Goal: Transaction & Acquisition: Purchase product/service

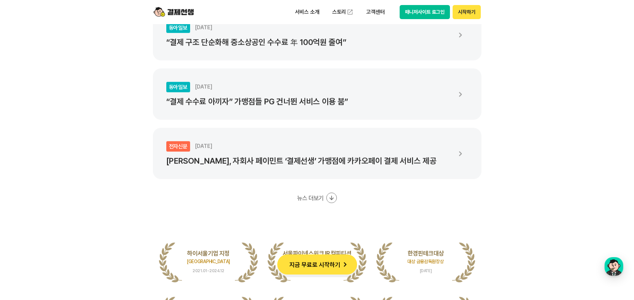
scroll to position [1300, 0]
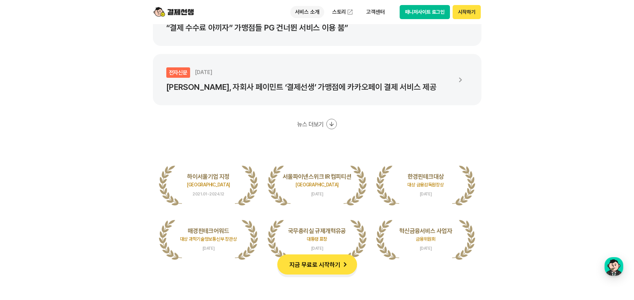
click at [303, 13] on p "서비스 소개" at bounding box center [308, 12] width 34 height 12
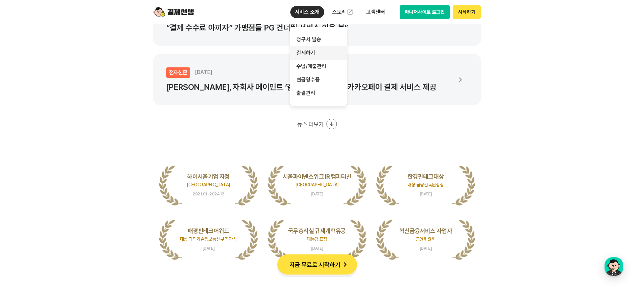
click at [312, 51] on link "결제하기" at bounding box center [319, 52] width 56 height 13
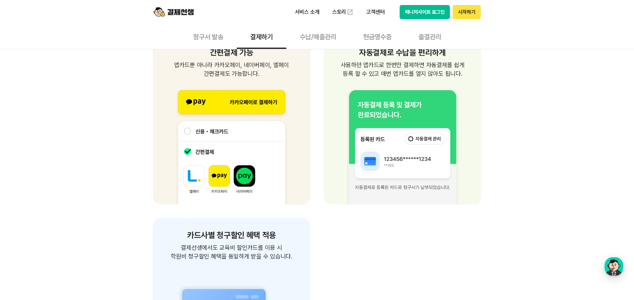
scroll to position [881, 0]
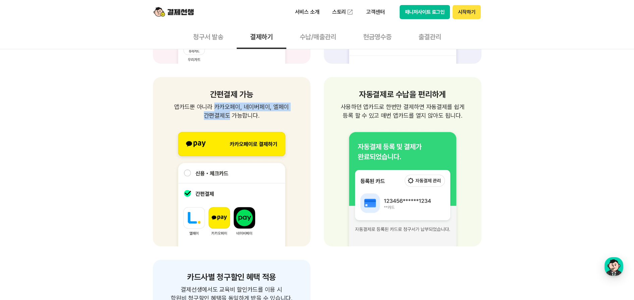
drag, startPoint x: 216, startPoint y: 106, endPoint x: 225, endPoint y: 114, distance: 12.2
click at [225, 114] on p "앱카드뿐 아니라 카카오페이, 네이버페이, 엘페이 간편결제도 가능합니다." at bounding box center [232, 111] width 142 height 17
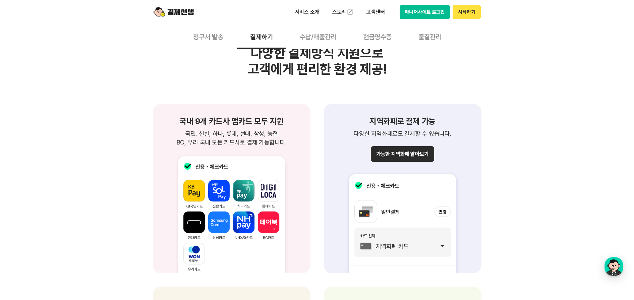
scroll to position [713, 0]
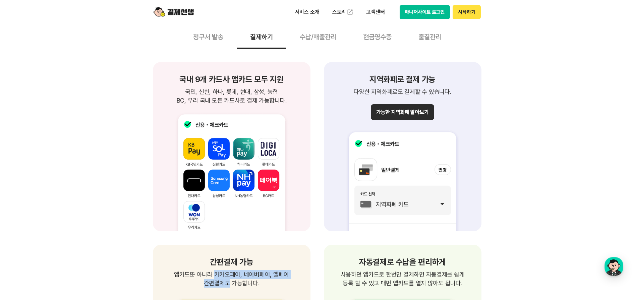
click at [173, 14] on img at bounding box center [174, 12] width 40 height 13
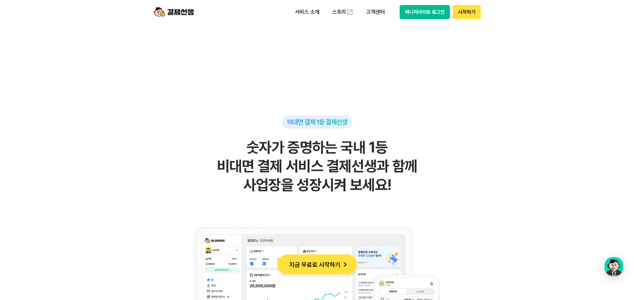
scroll to position [461, 0]
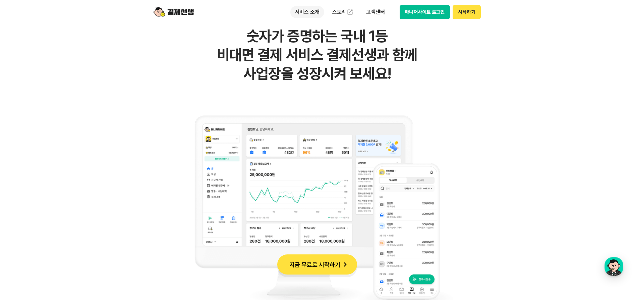
click at [294, 8] on p "서비스 소개" at bounding box center [308, 12] width 34 height 12
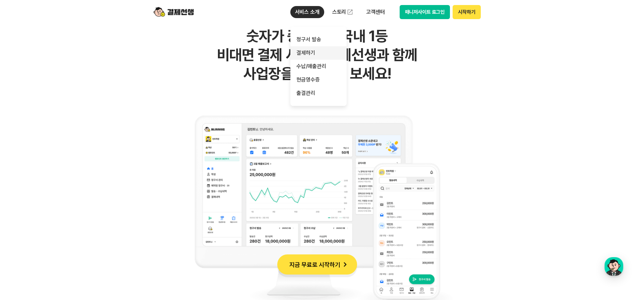
click at [316, 58] on link "결제하기" at bounding box center [319, 52] width 56 height 13
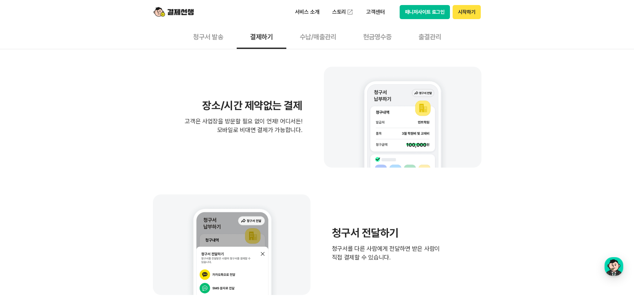
scroll to position [629, 0]
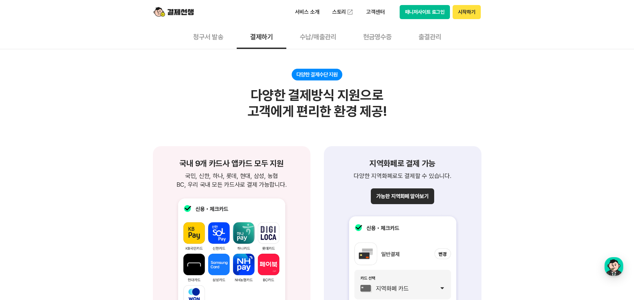
click at [398, 198] on button "가능한 지역화폐 알아보기" at bounding box center [402, 197] width 63 height 16
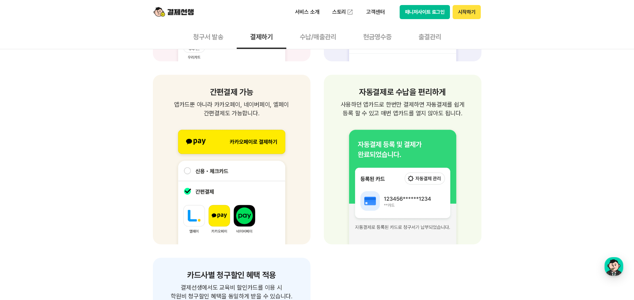
scroll to position [839, 0]
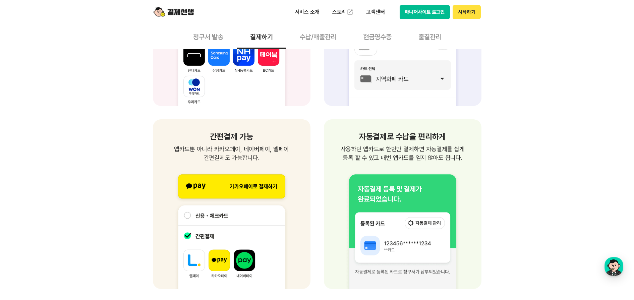
click at [182, 14] on img at bounding box center [174, 12] width 40 height 13
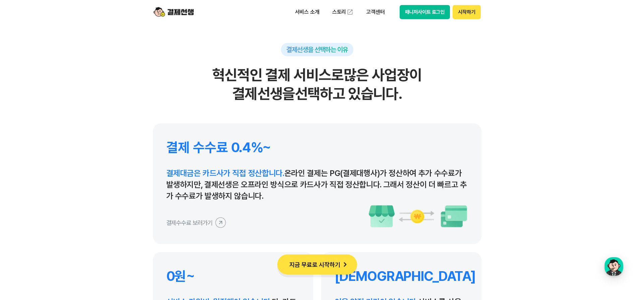
scroll to position [3019, 0]
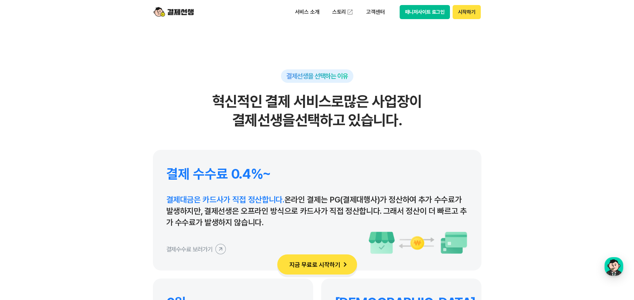
click at [221, 251] on icon at bounding box center [220, 249] width 15 height 15
